Goal: Task Accomplishment & Management: Use online tool/utility

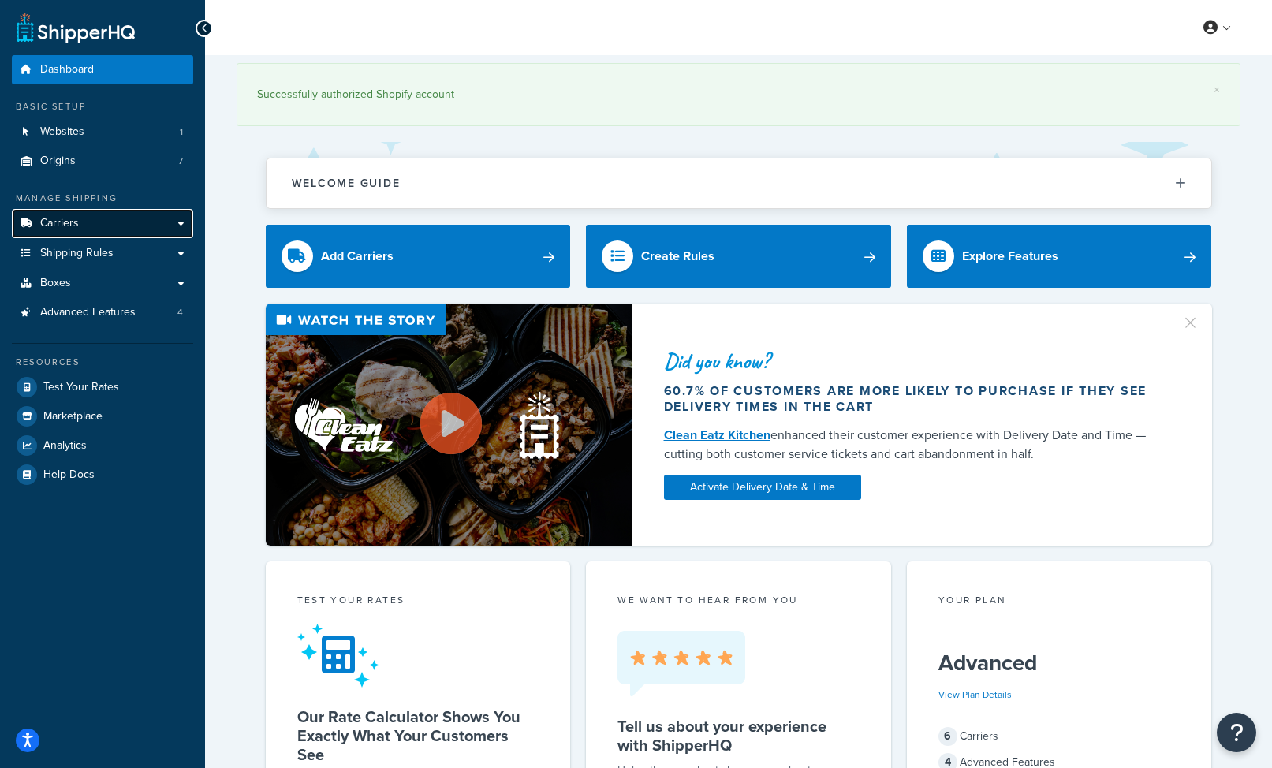
click at [129, 230] on link "Carriers" at bounding box center [102, 223] width 181 height 29
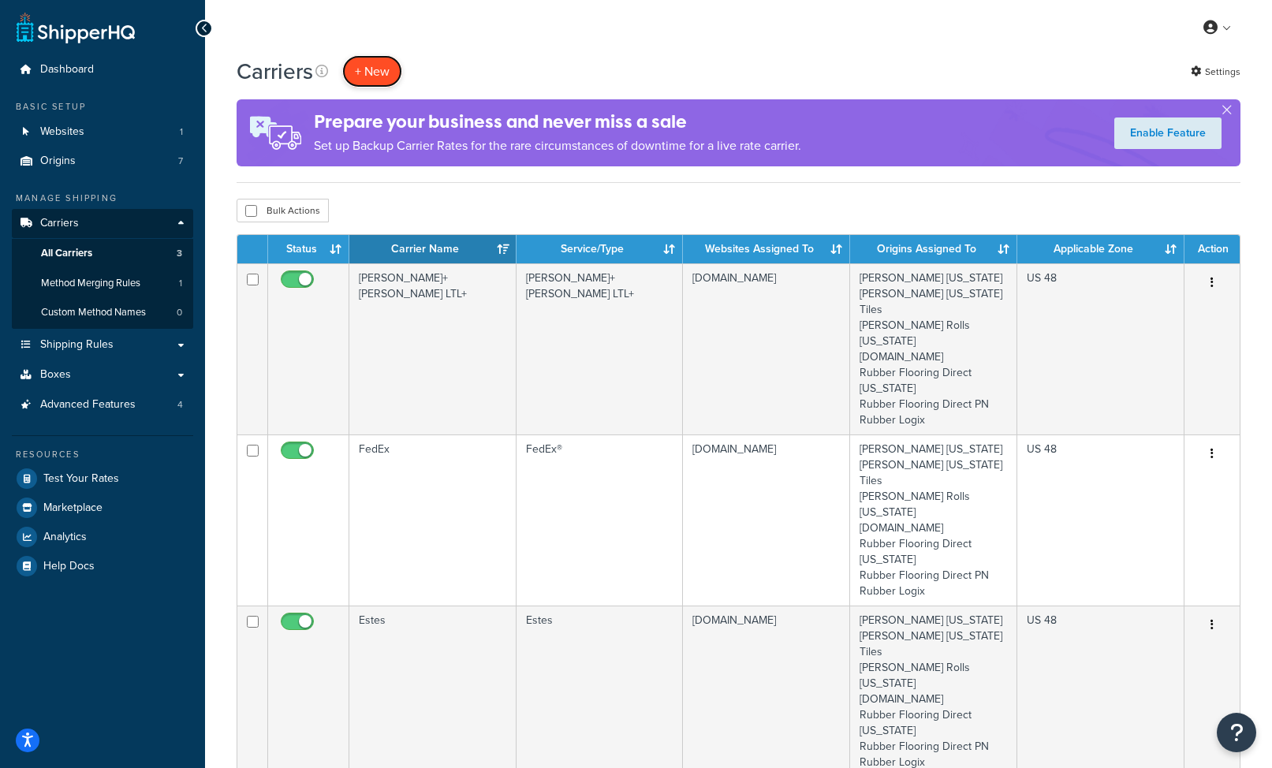
click at [384, 77] on button "+ New" at bounding box center [372, 71] width 60 height 32
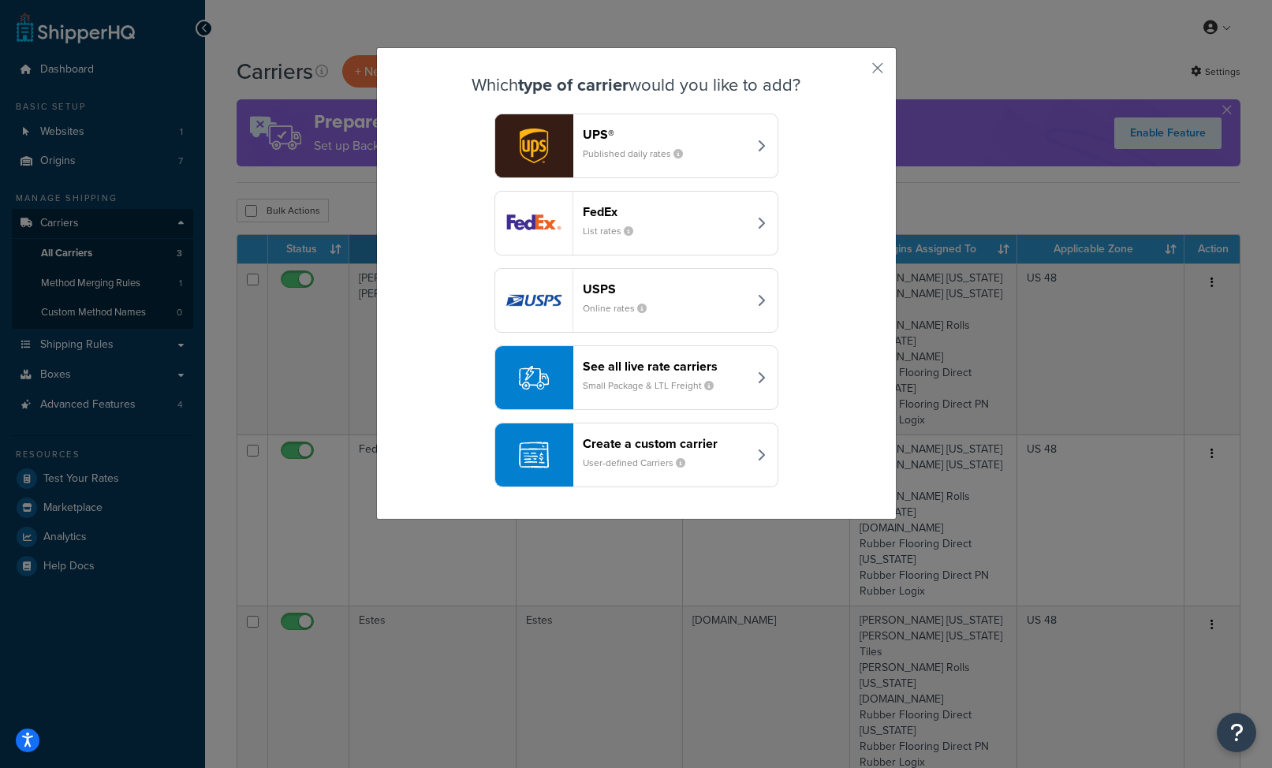
click at [716, 372] on header "See all live rate carriers" at bounding box center [665, 366] width 165 height 15
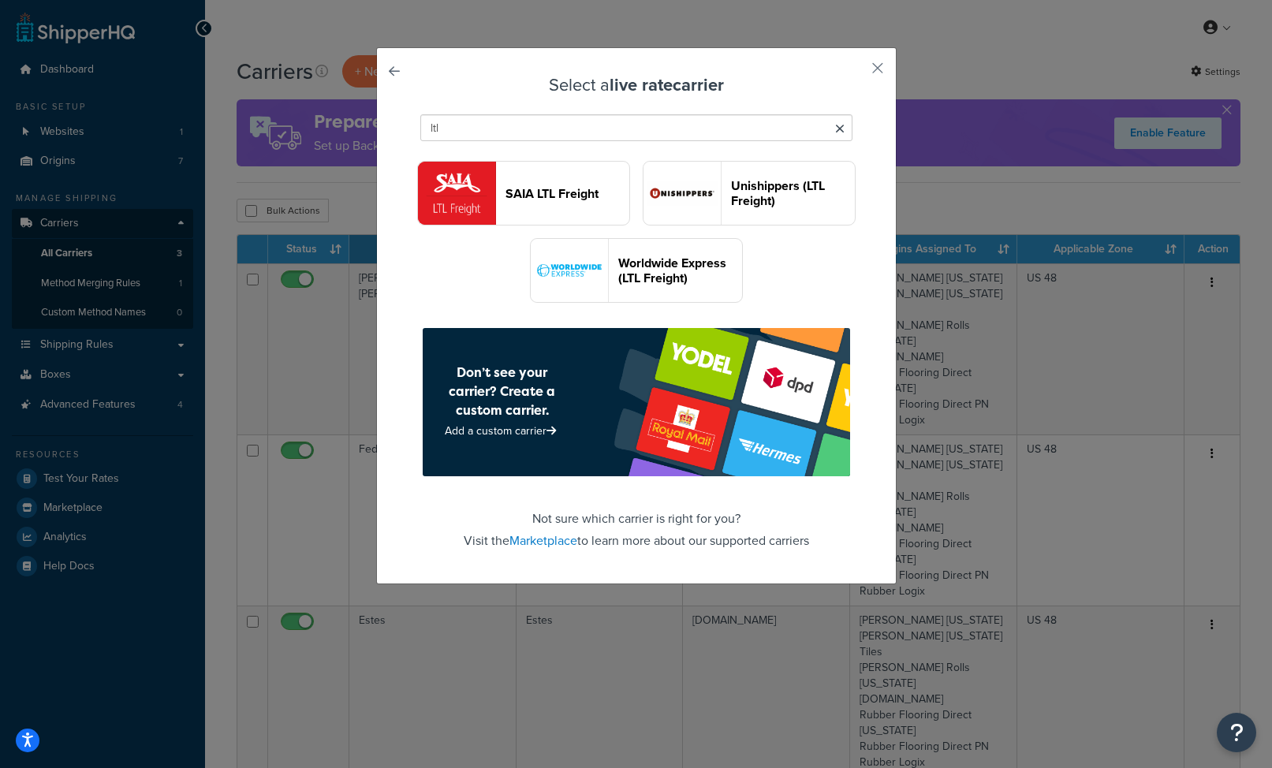
click at [714, 144] on div "ltl" at bounding box center [636, 127] width 440 height 35
click at [655, 129] on input "ltl" at bounding box center [636, 127] width 432 height 27
click at [655, 128] on input "ltl" at bounding box center [636, 127] width 432 height 27
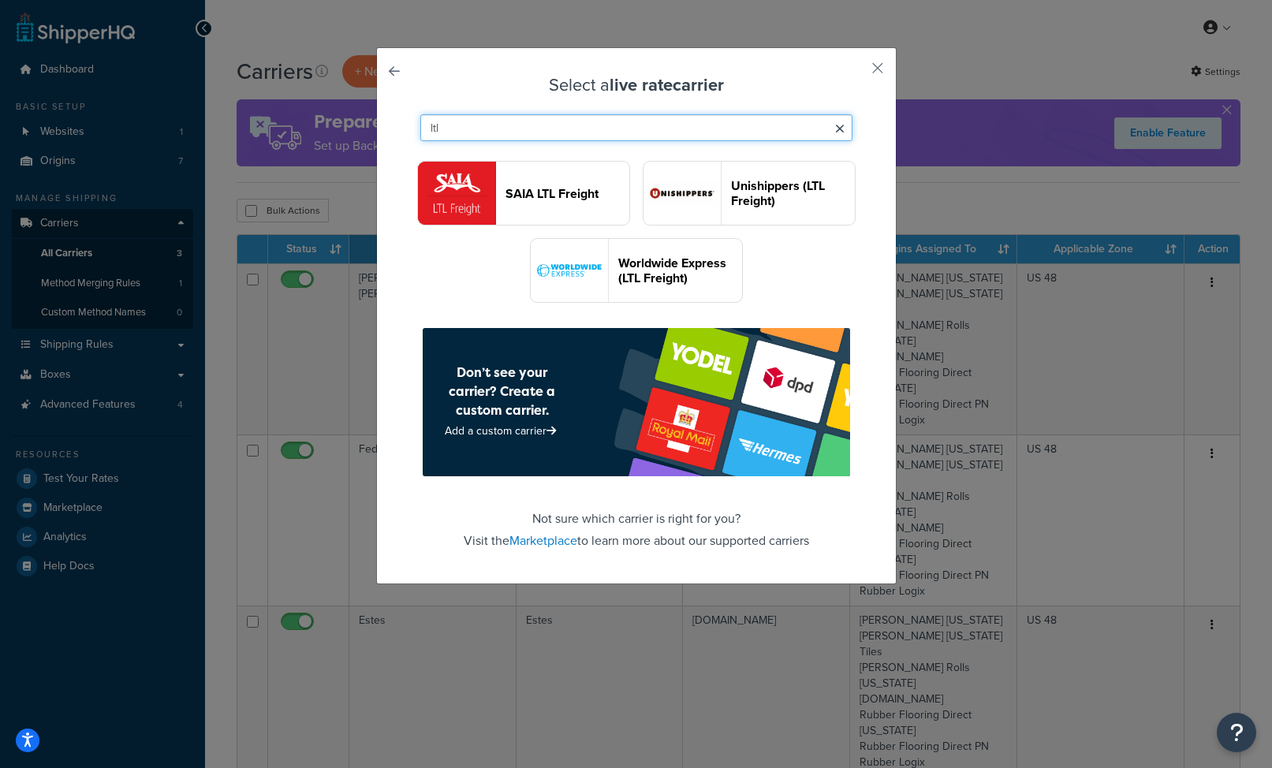
click at [655, 128] on input "ltl" at bounding box center [636, 127] width 432 height 27
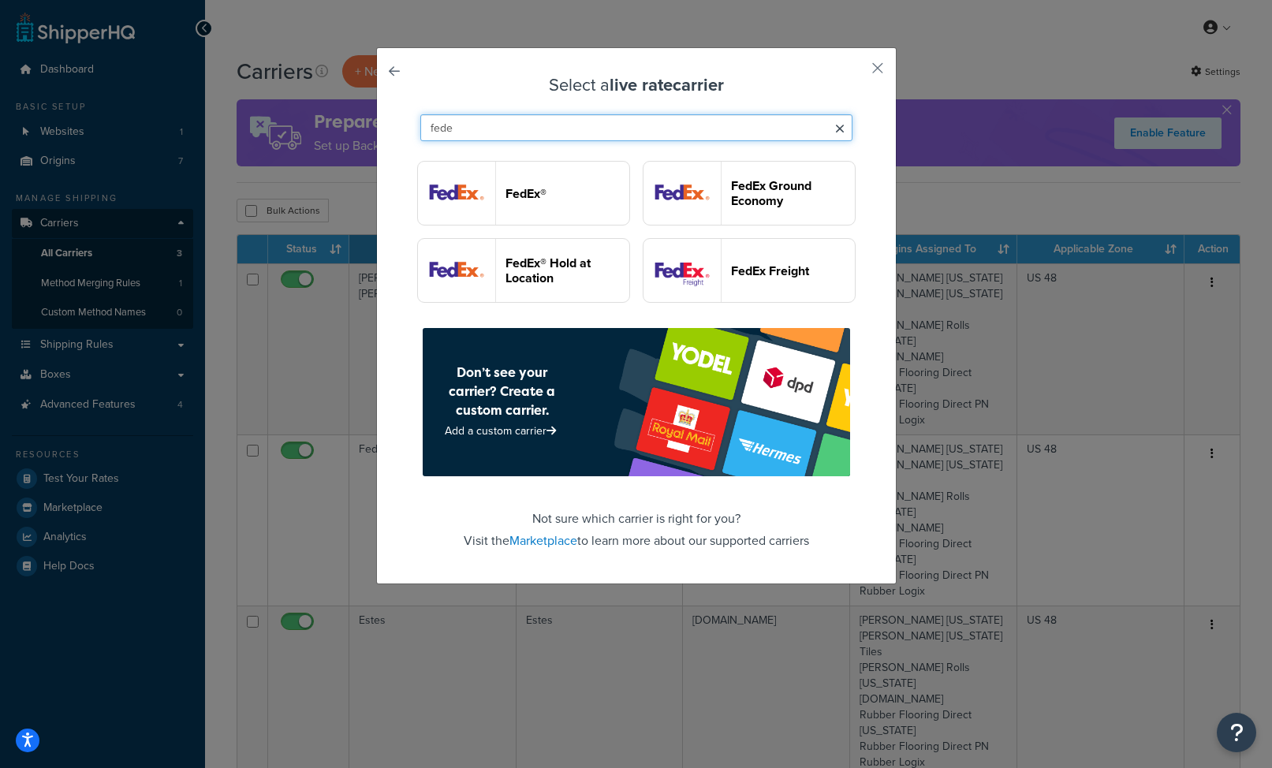
type input "fede"
click at [727, 262] on button "FedEx Freight" at bounding box center [749, 270] width 213 height 65
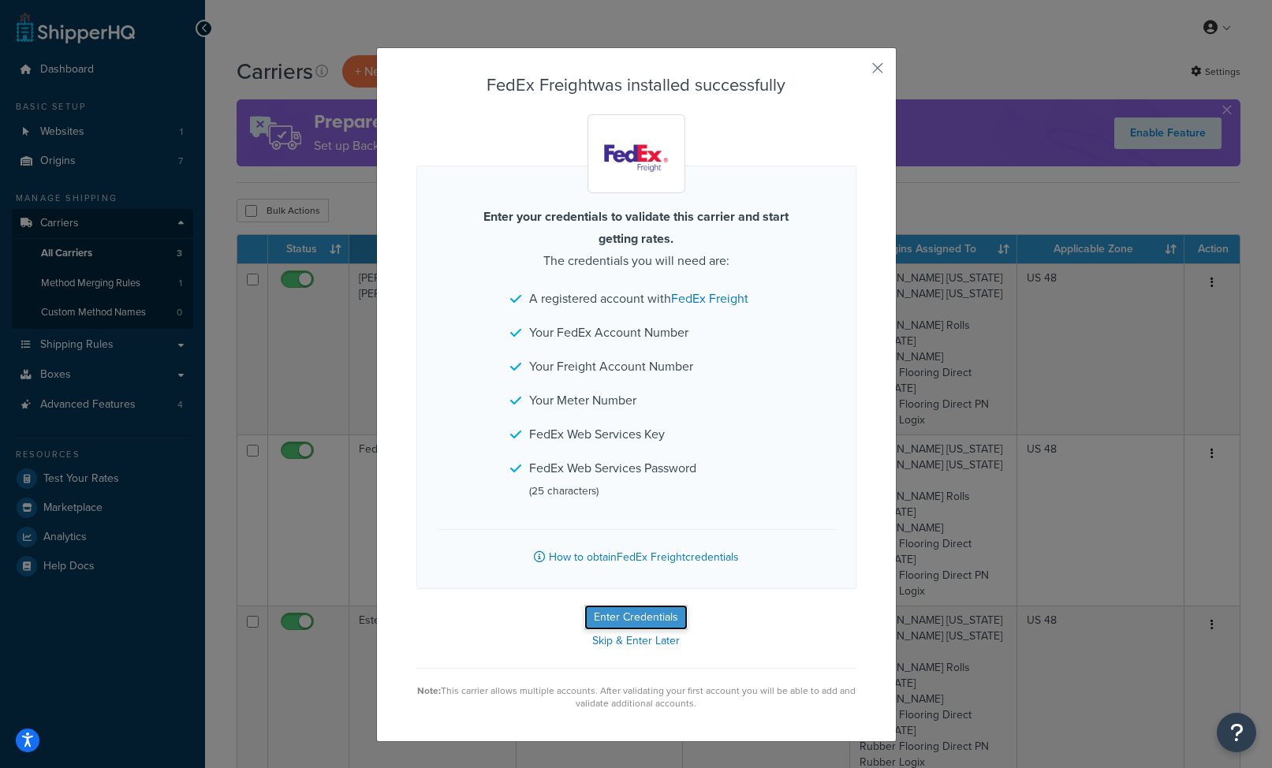
click at [647, 611] on button "Enter Credentials" at bounding box center [635, 617] width 103 height 25
select select "PALLET"
select select "US"
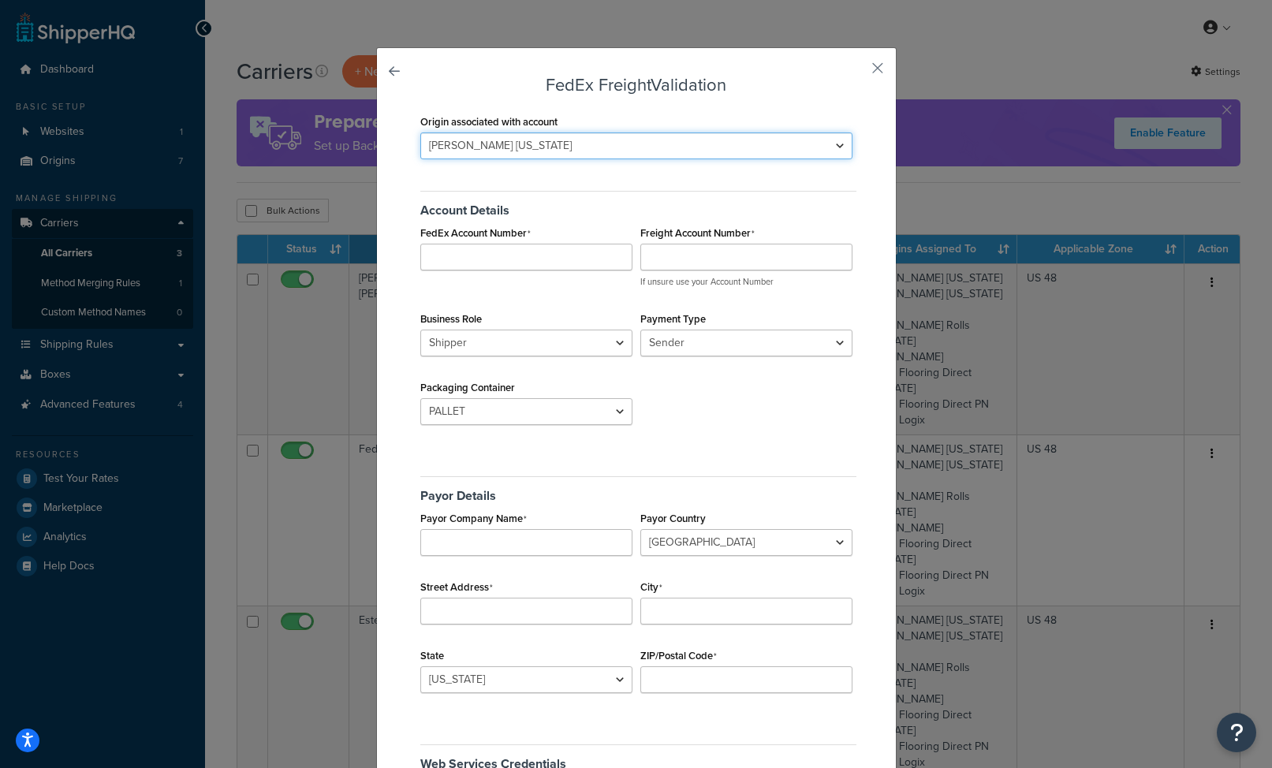
click at [617, 146] on select "Fleck California Fleck Ohio Tiles Fleck Rolls Ohio Living.Fit Rubber Flooring D…" at bounding box center [636, 145] width 432 height 27
click at [857, 76] on button "button" at bounding box center [855, 74] width 4 height 4
